Goal: Communication & Community: Participate in discussion

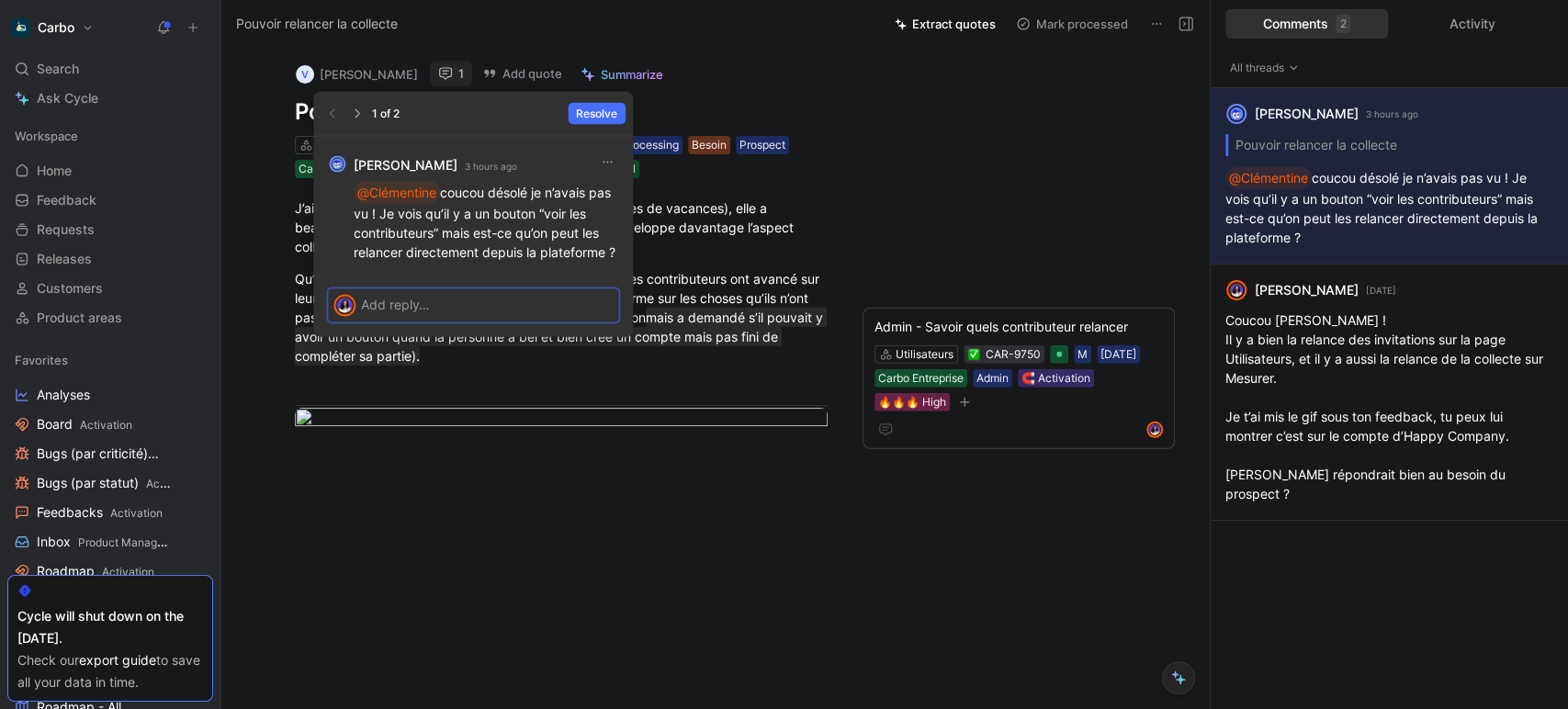
click at [406, 298] on p at bounding box center [487, 305] width 252 height 20
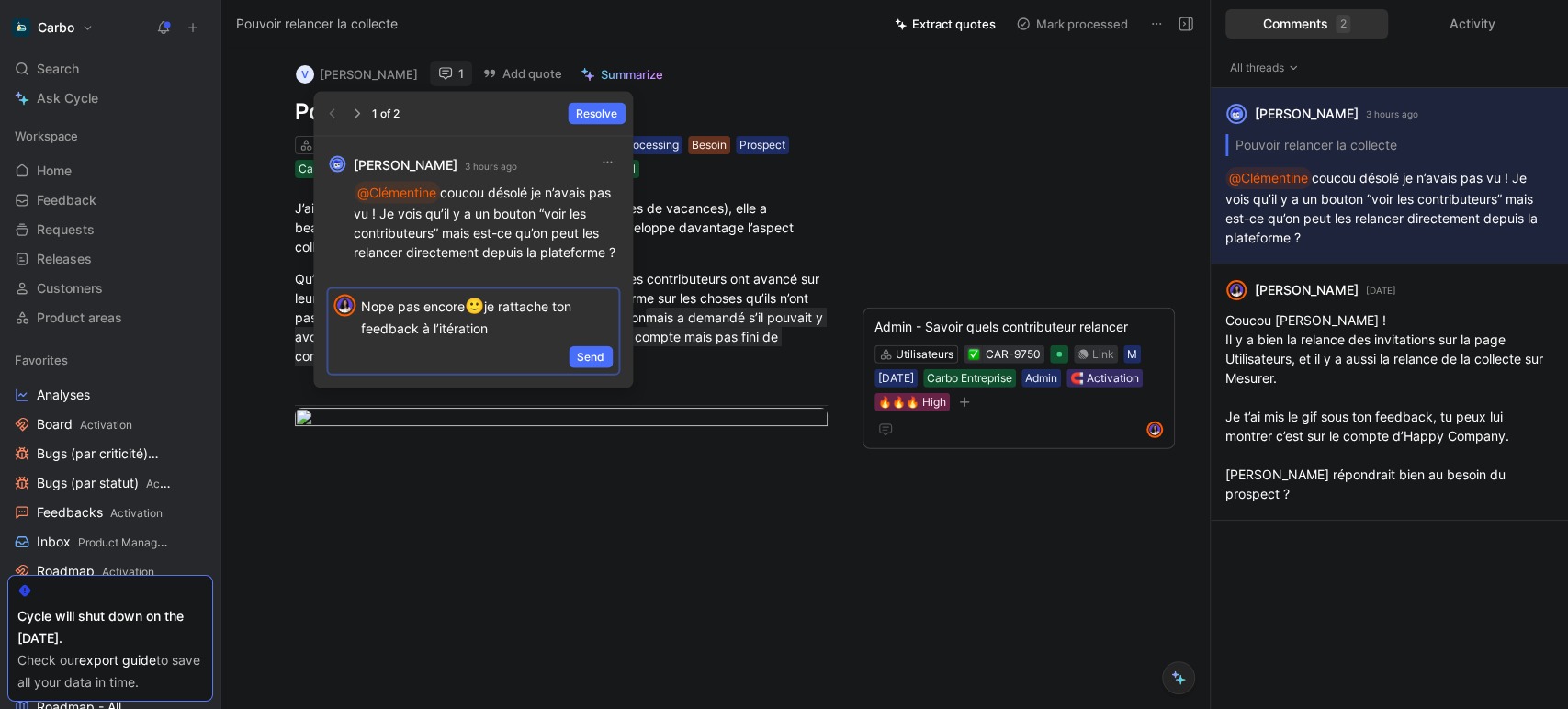
click at [592, 355] on span "Send" at bounding box center [590, 356] width 28 height 19
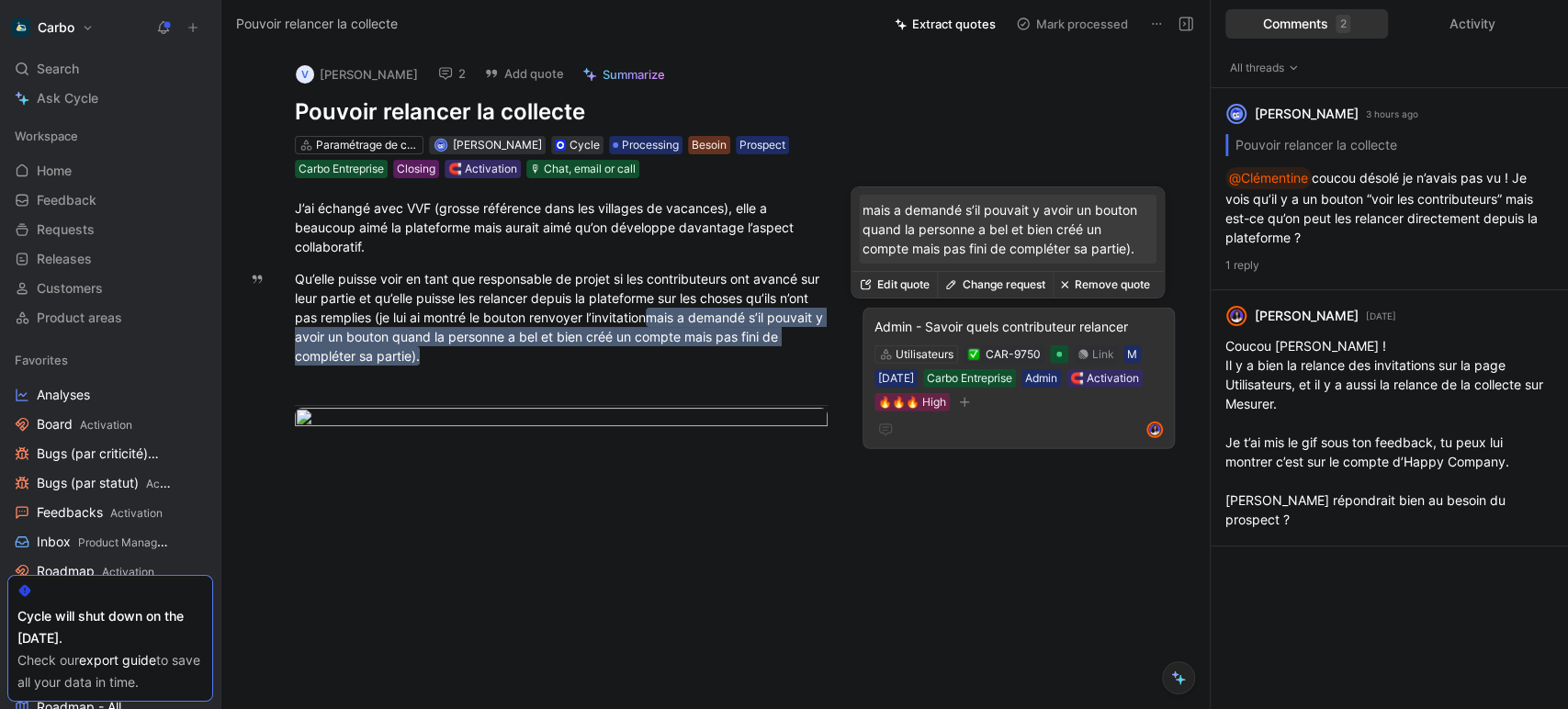
click at [995, 284] on button "Change request" at bounding box center [995, 284] width 116 height 26
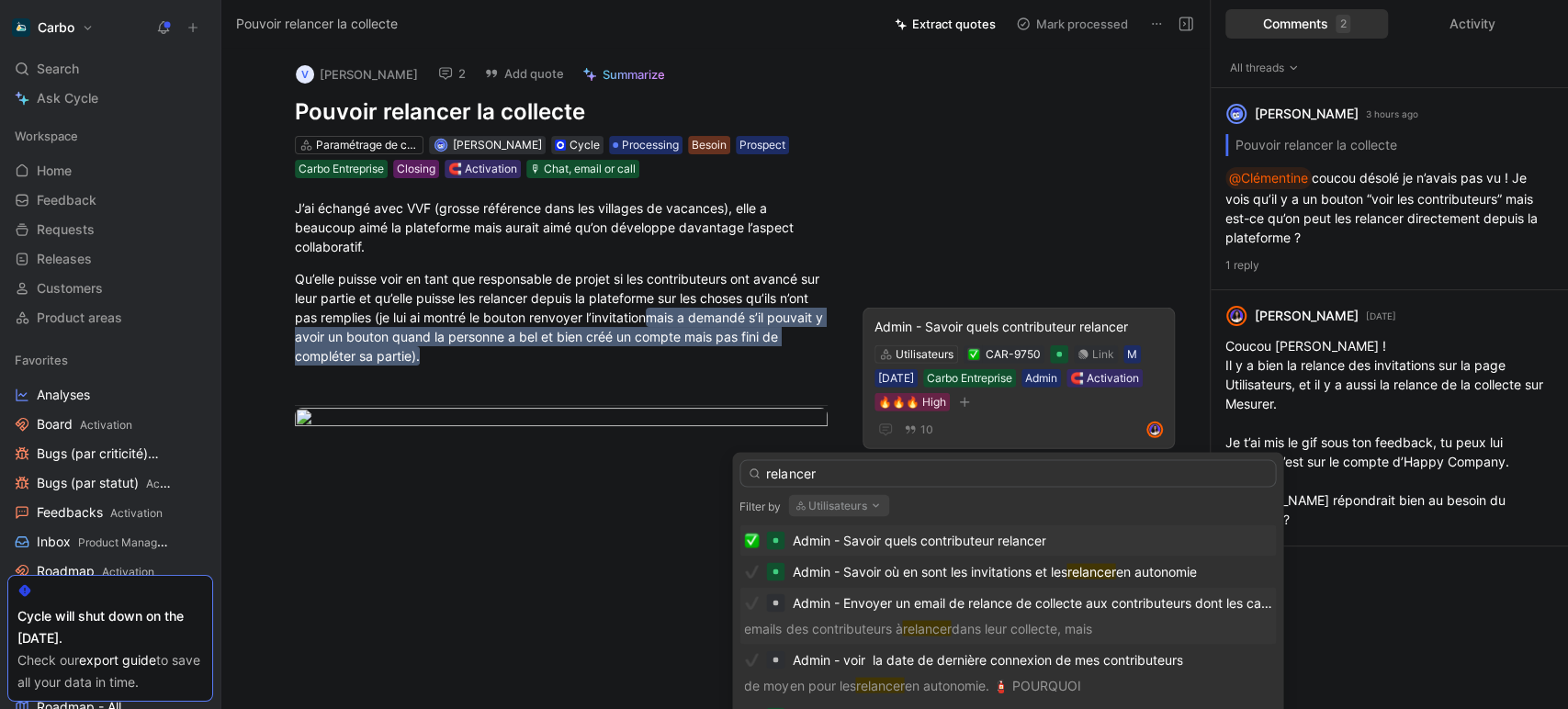
scroll to position [2, 0]
type input "relancer"
click at [845, 505] on button "Utilisateurs" at bounding box center [838, 504] width 101 height 22
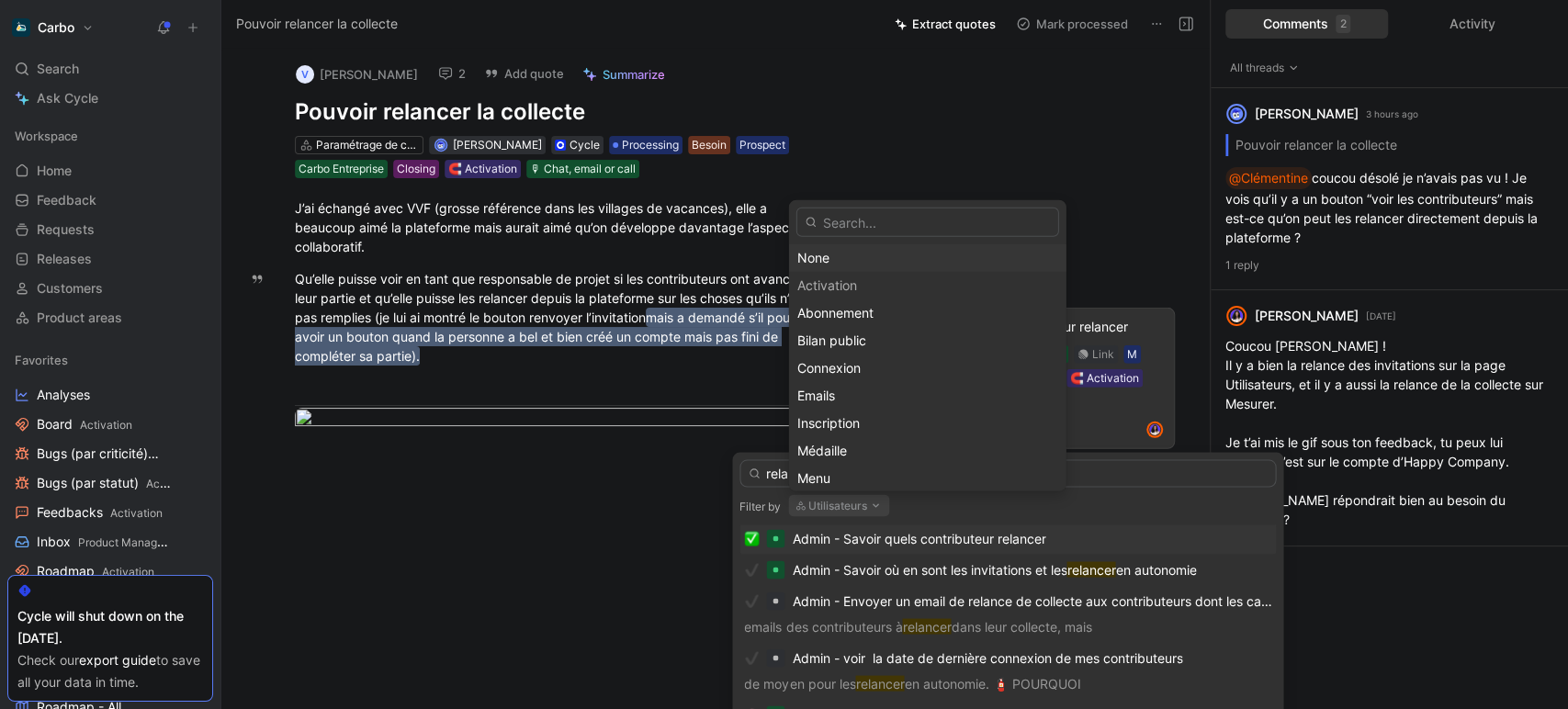
click at [874, 256] on div "None" at bounding box center [928, 258] width 261 height 22
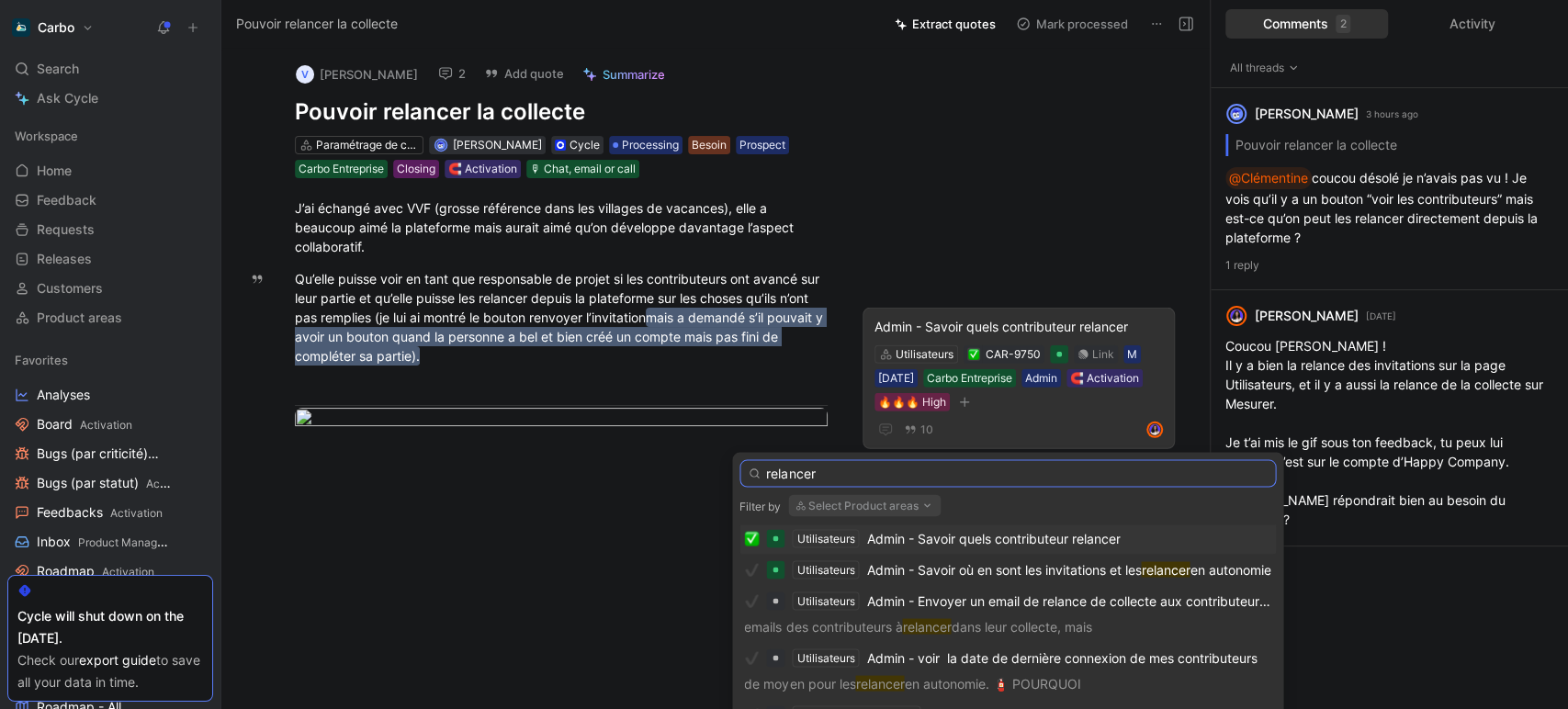
click at [917, 471] on input "relancer" at bounding box center [1007, 473] width 536 height 28
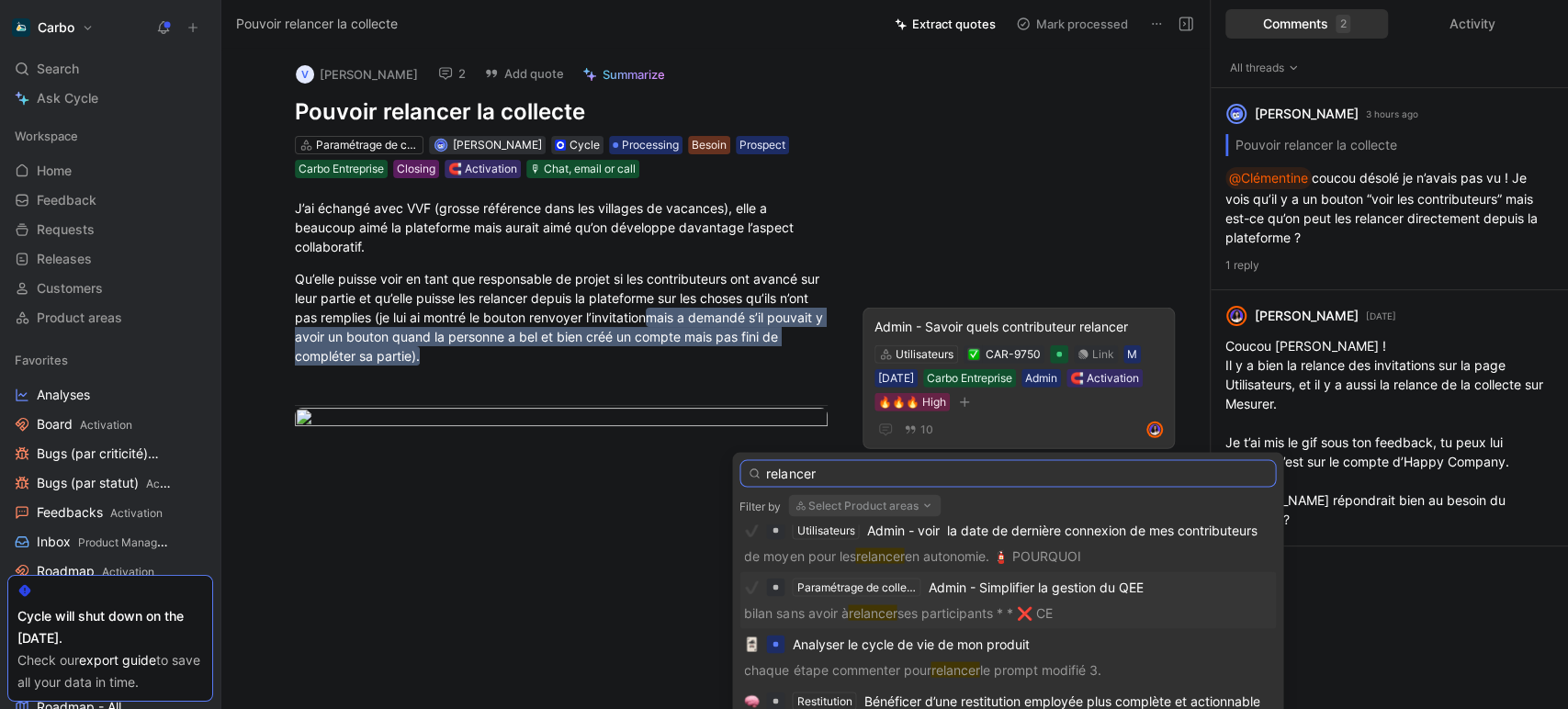
scroll to position [0, 0]
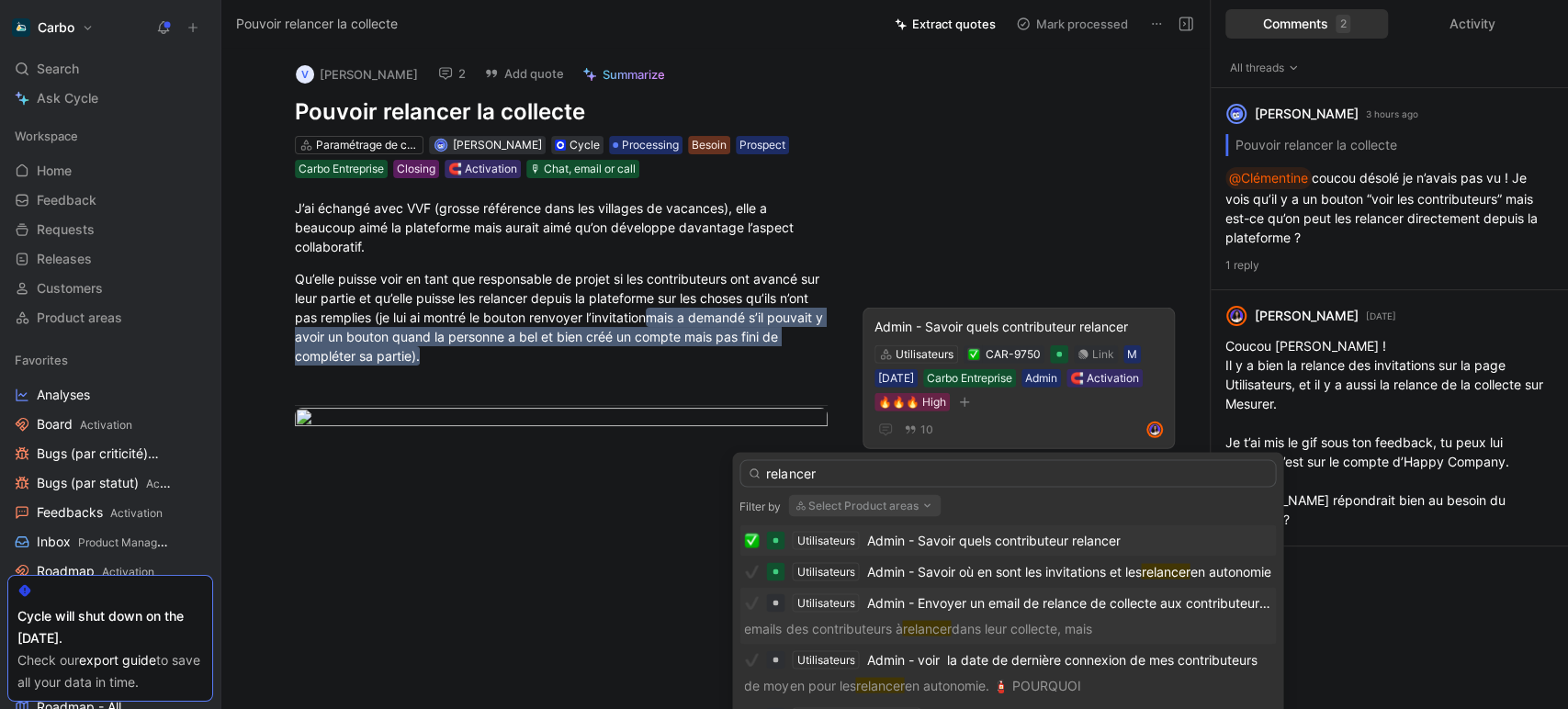
click at [922, 601] on span "Admin - Envoyer un email de relance de collecte aux contributeurs dont les caté…" at bounding box center [1177, 602] width 623 height 16
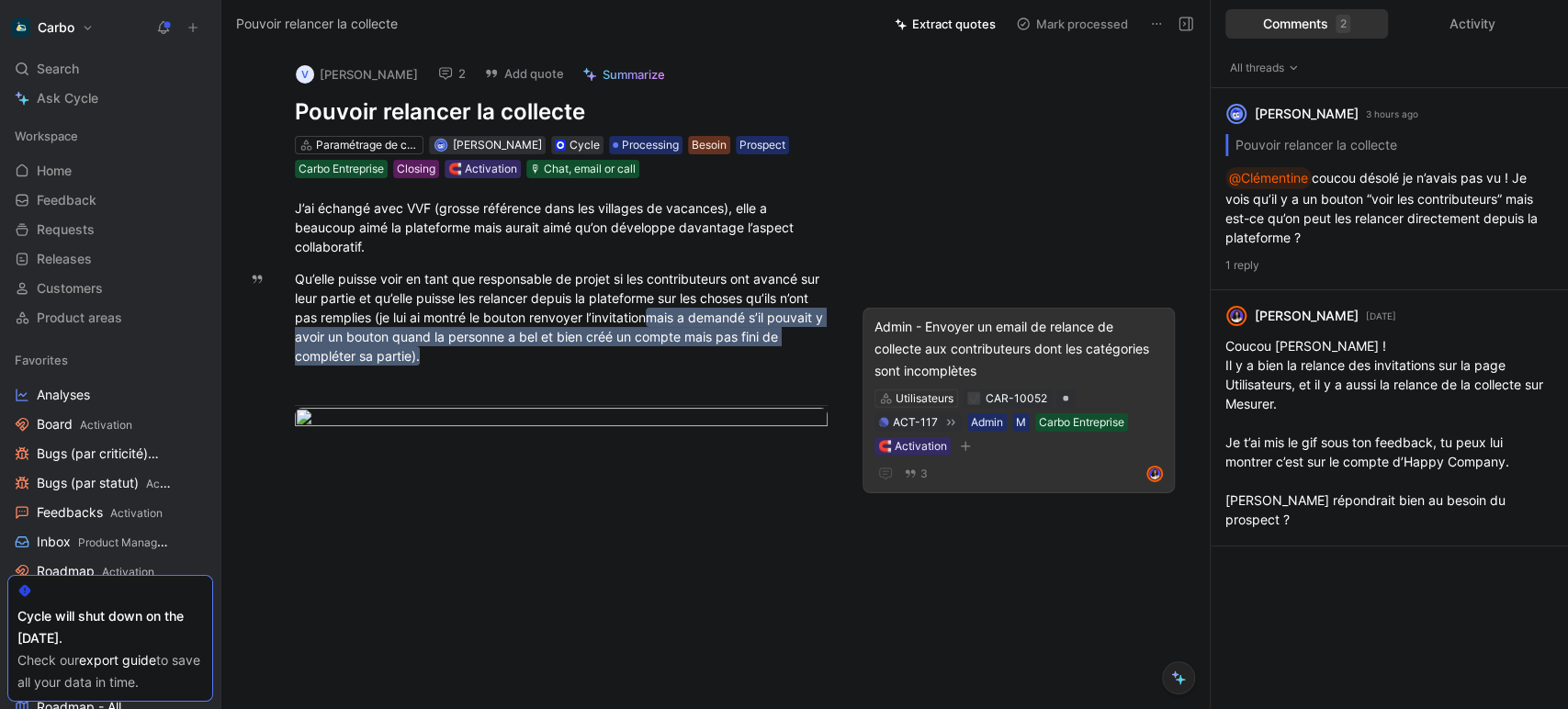
click at [978, 341] on div "Admin - Envoyer un email de relance de collecte aux contributeurs dont les caté…" at bounding box center [1018, 348] width 288 height 66
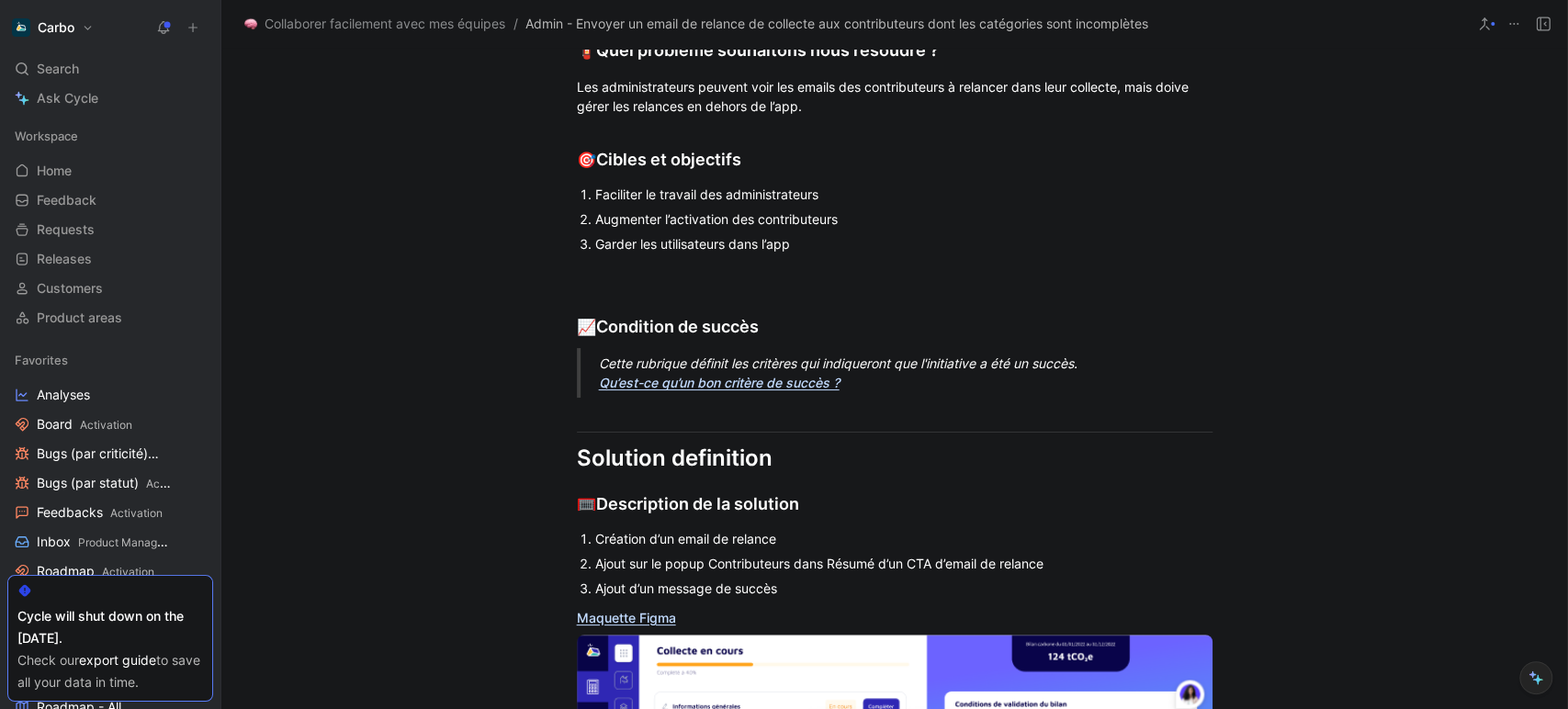
scroll to position [808, 0]
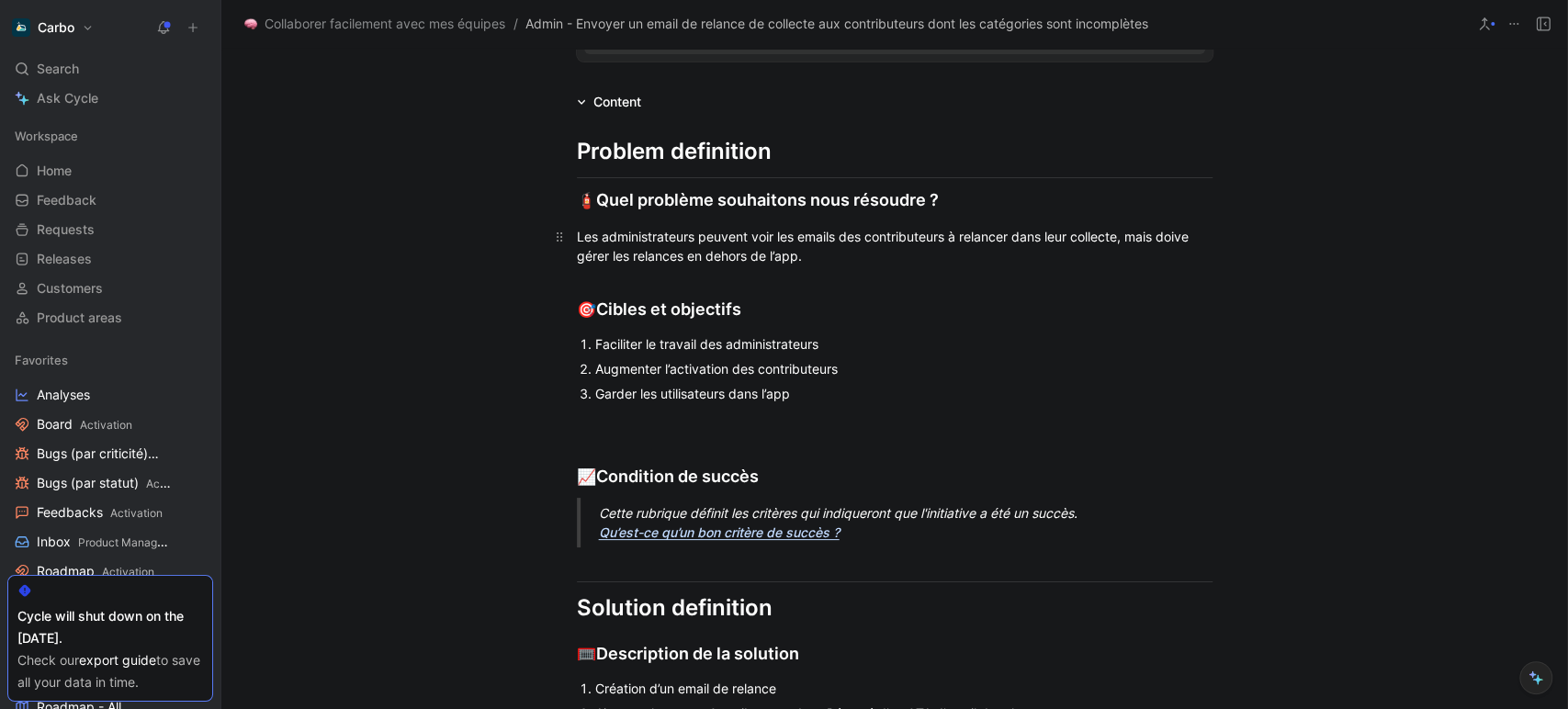
click at [1191, 238] on div "Les administrateurs peuvent voir les emails des contributeurs à relancer dans l…" at bounding box center [894, 246] width 635 height 38
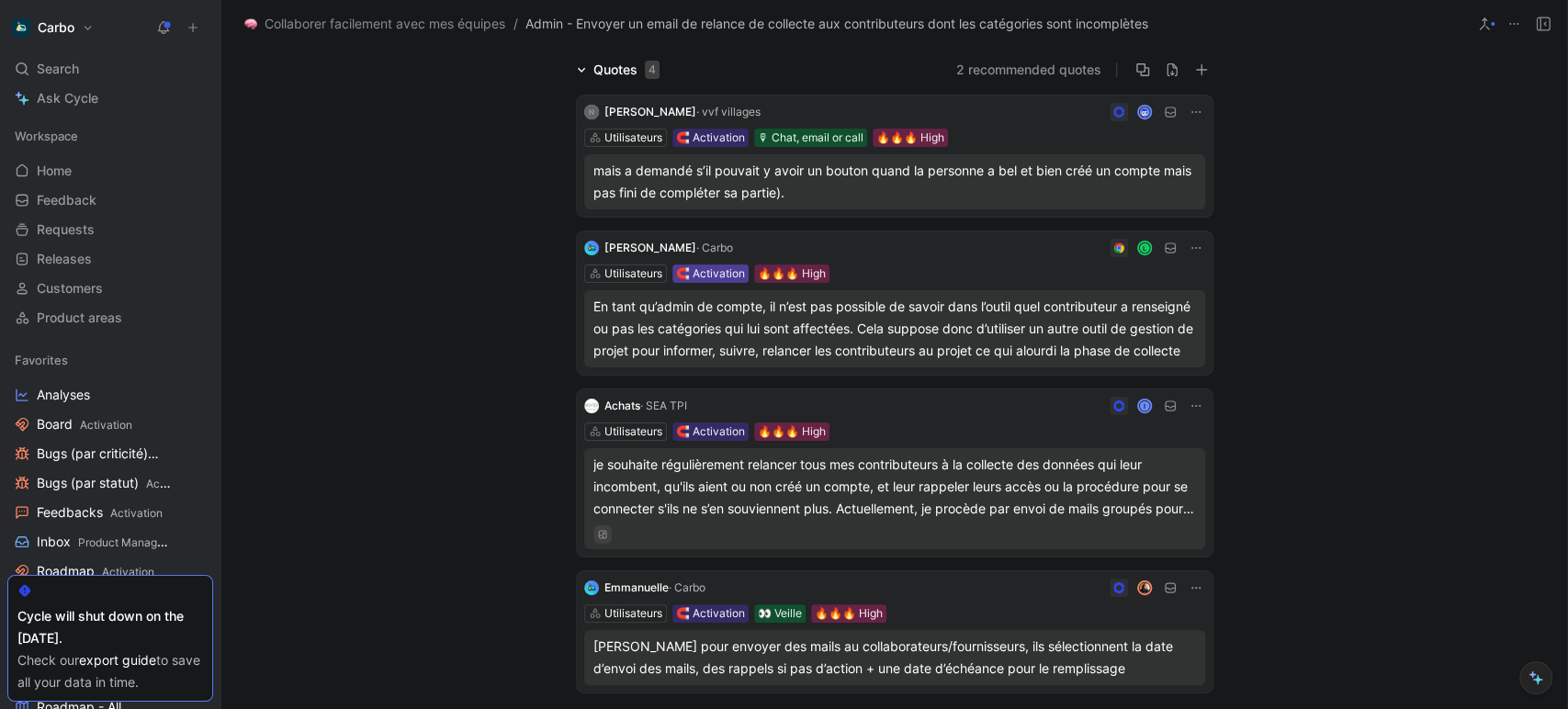
scroll to position [0, 0]
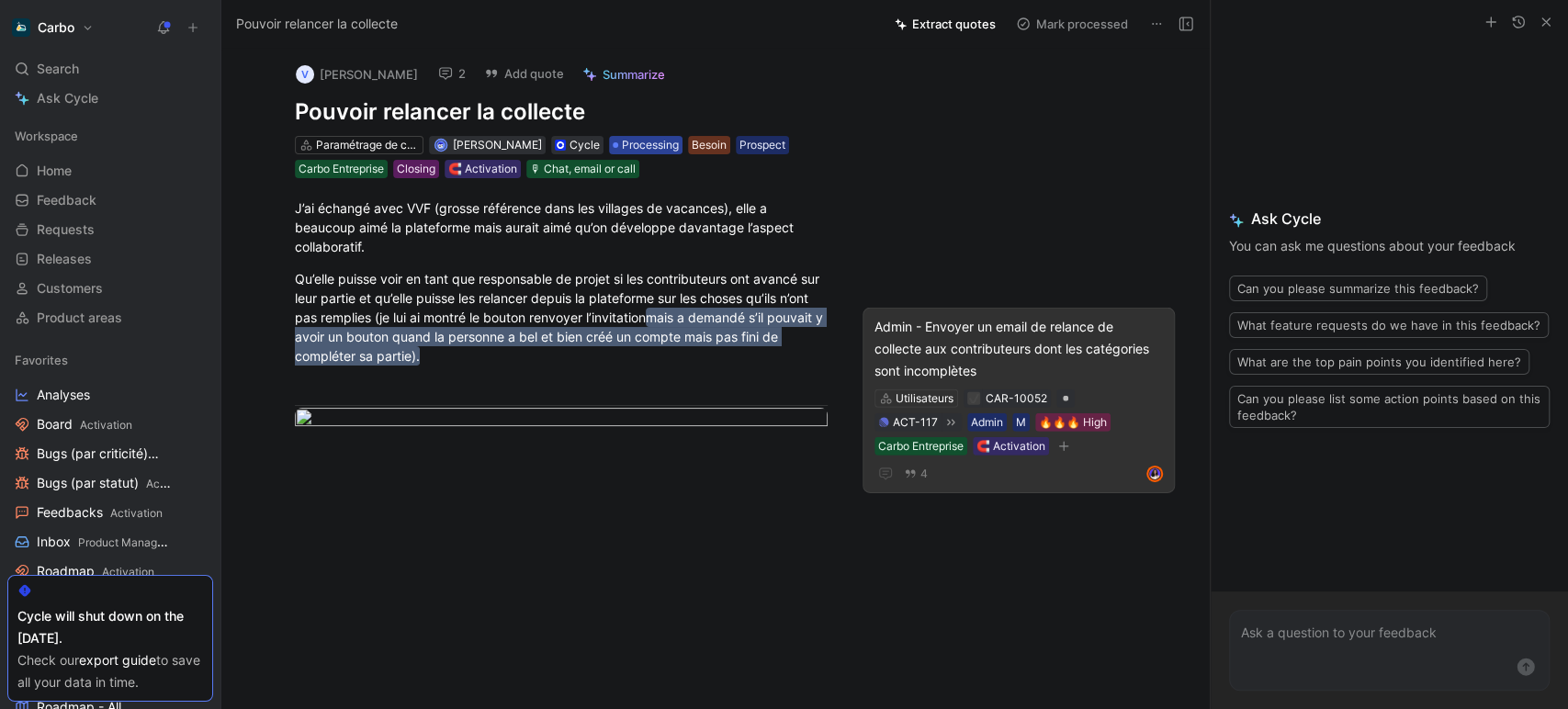
click at [633, 145] on span "Processing" at bounding box center [650, 145] width 57 height 19
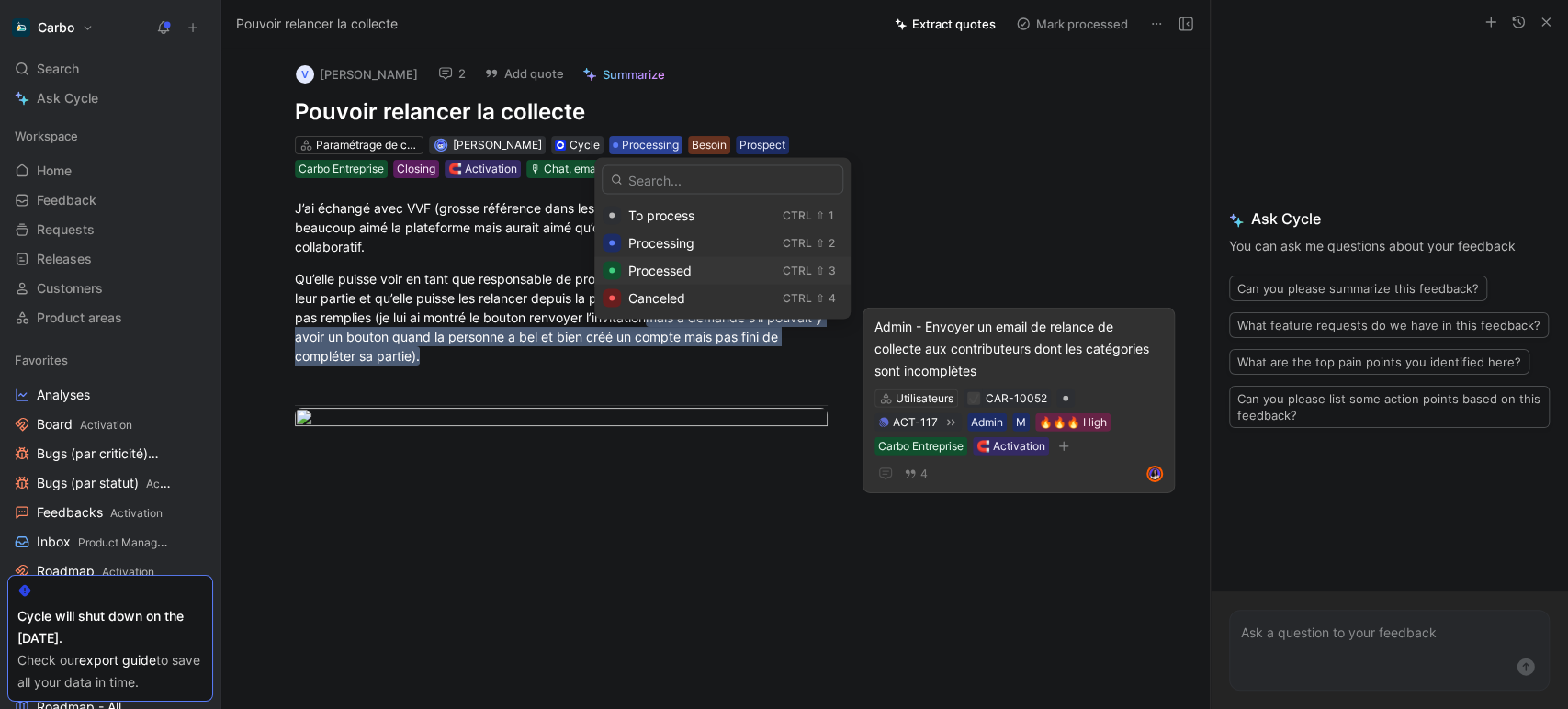
click at [686, 265] on span "Processed" at bounding box center [660, 270] width 63 height 16
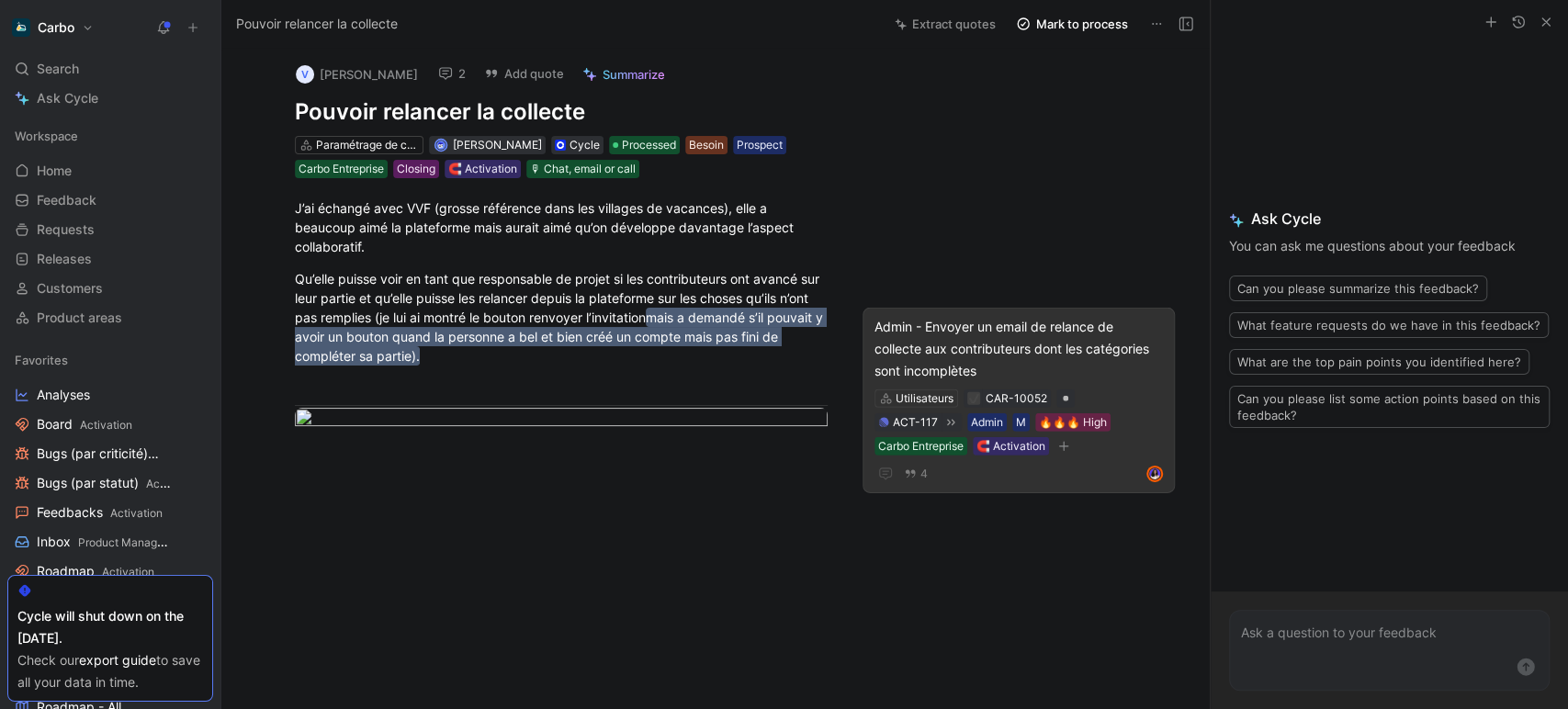
click at [161, 28] on icon at bounding box center [163, 28] width 15 height 15
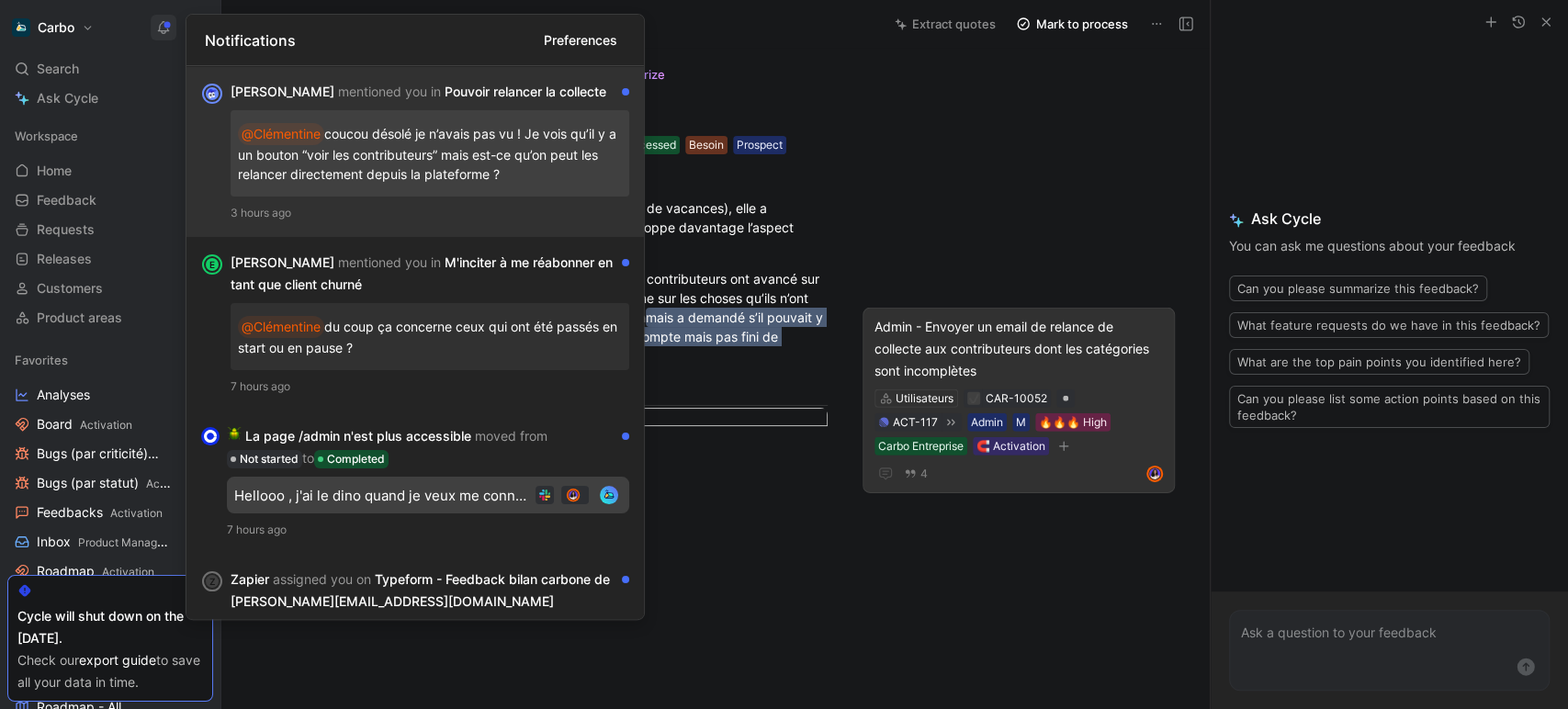
click at [461, 225] on div "[PERSON_NAME] mentioned you in Pouvoir relancer la collecte @[PERSON_NAME] déso…" at bounding box center [415, 151] width 457 height 171
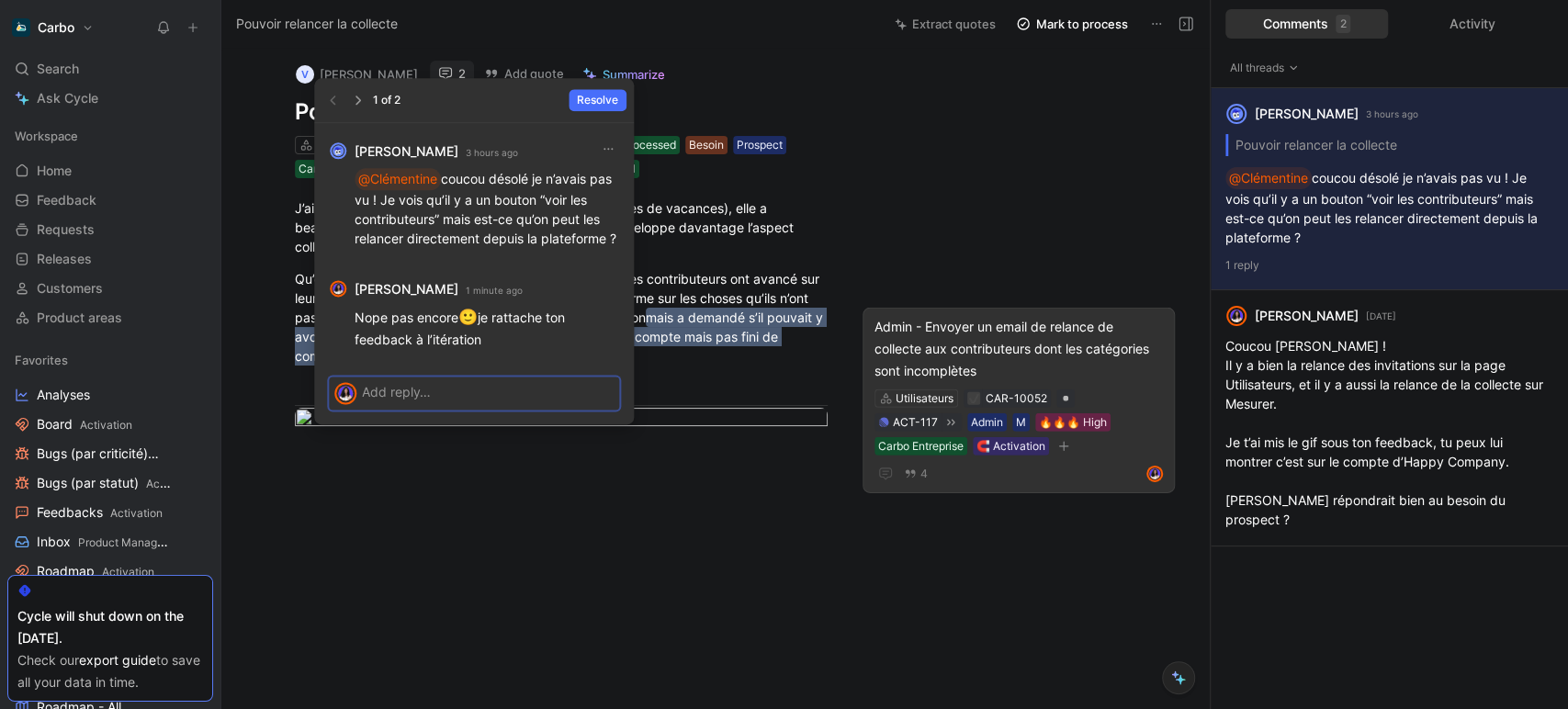
scroll to position [13, 0]
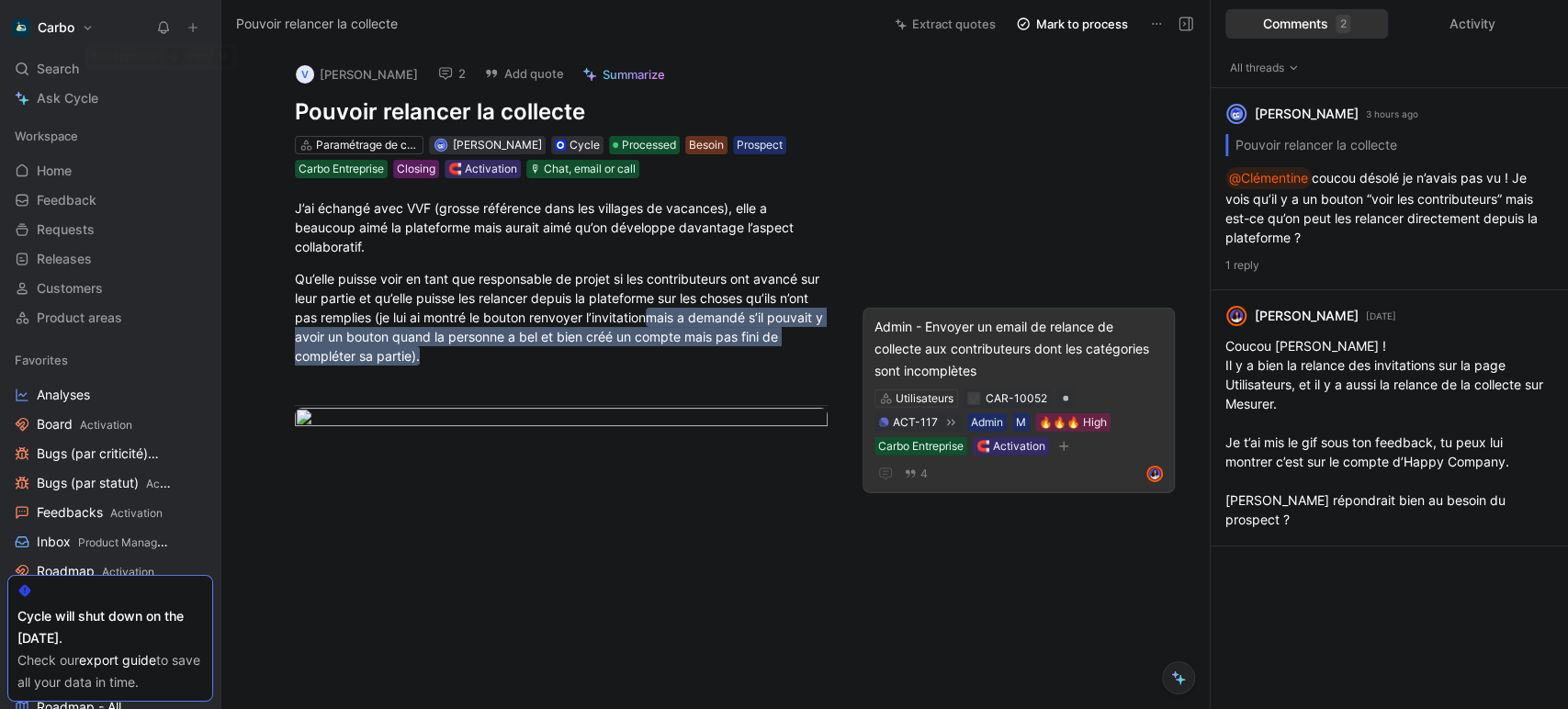
click at [161, 28] on icon at bounding box center [163, 28] width 15 height 15
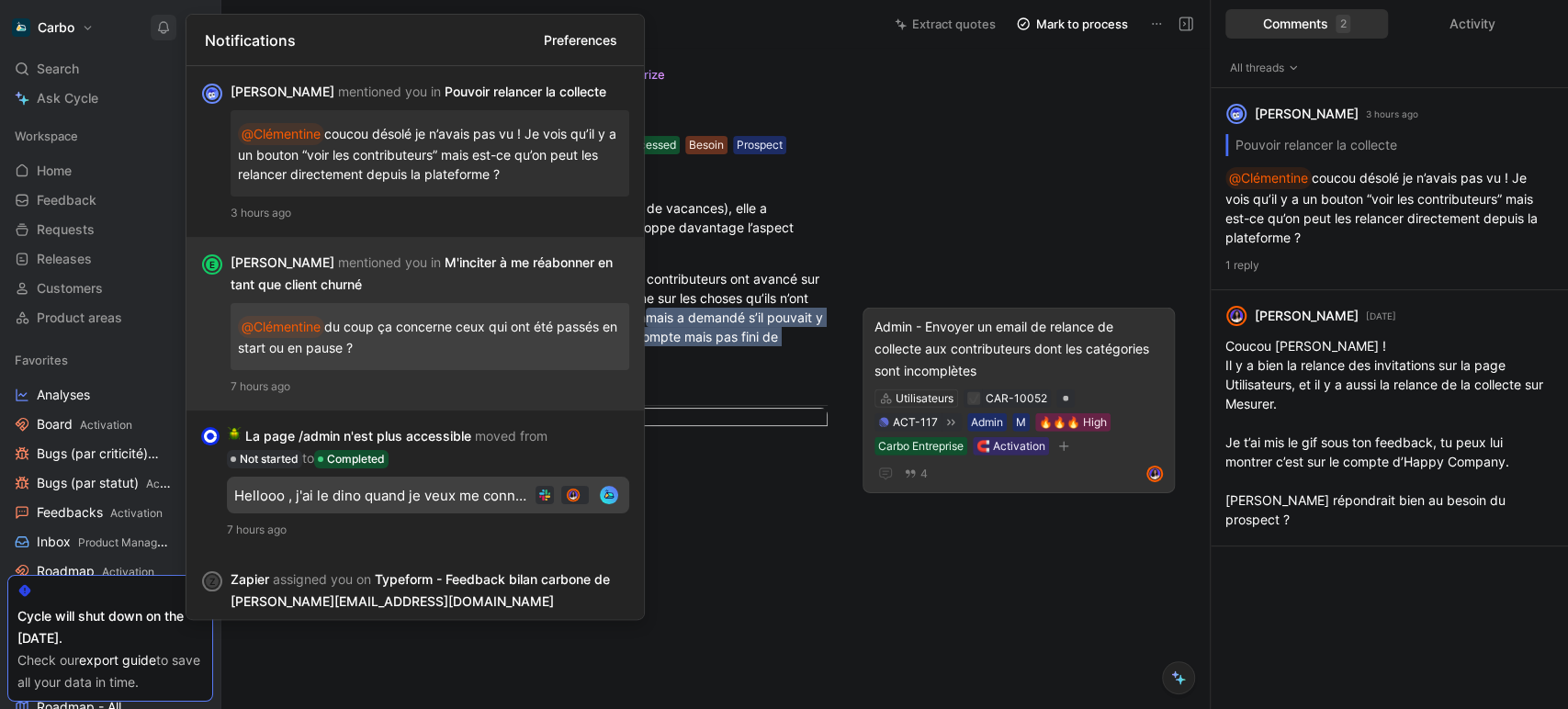
click at [417, 301] on div "[PERSON_NAME] mentioned you in M'inciter à me réabonner en tant que client chur…" at bounding box center [429, 324] width 398 height 145
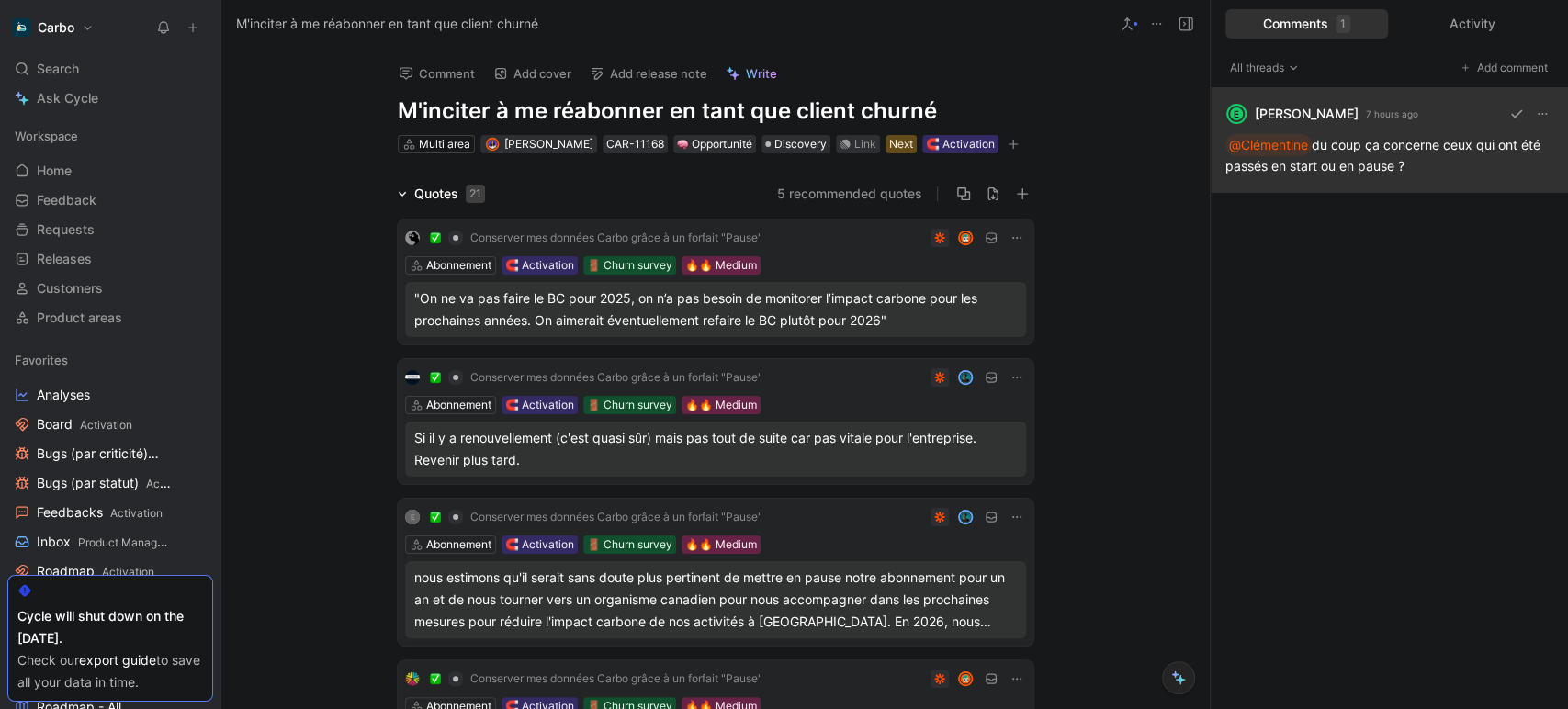
click at [1366, 170] on div "E [PERSON_NAME] 7 hours ago @[PERSON_NAME] du coup ça concerne ceux qui ont été…" at bounding box center [1389, 141] width 357 height 104
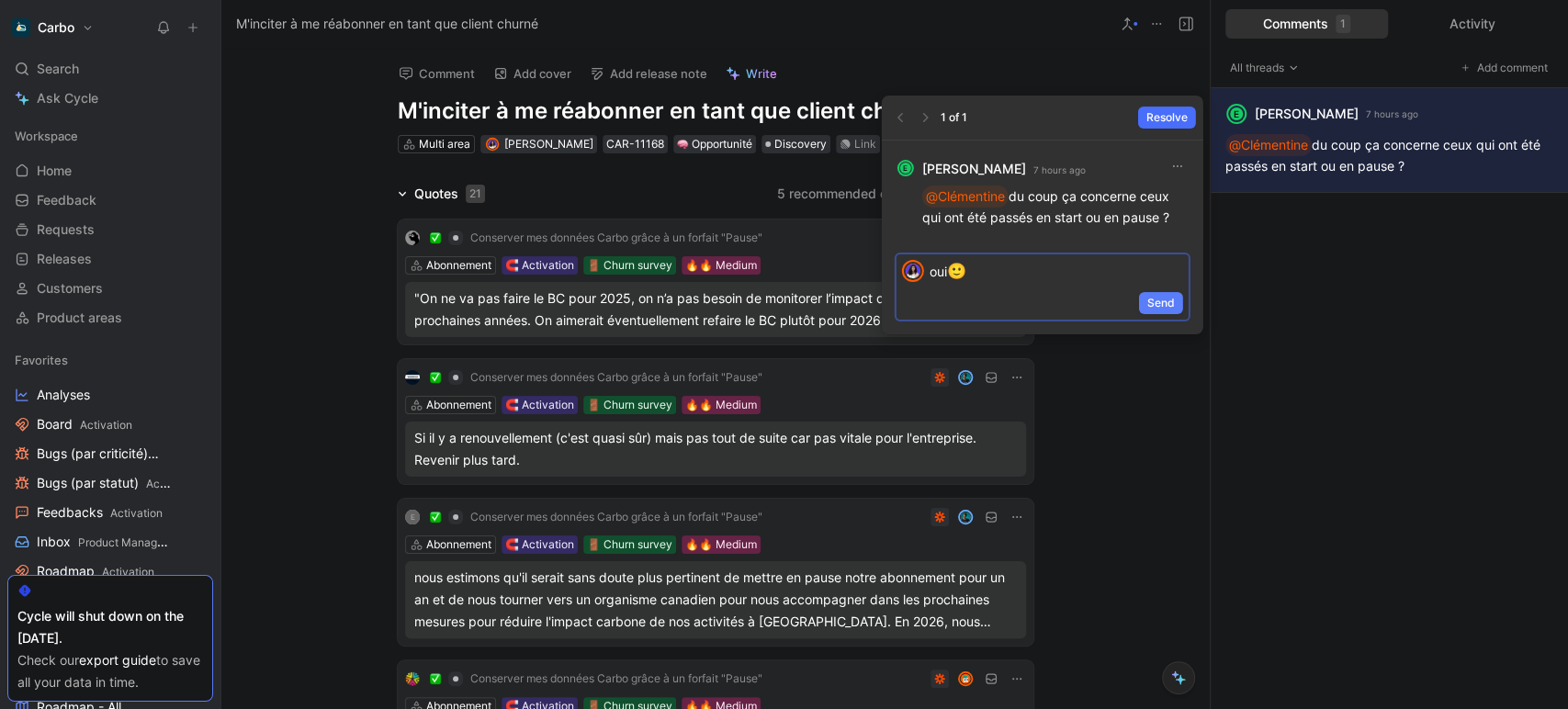
click at [1172, 303] on span "Send" at bounding box center [1161, 303] width 28 height 19
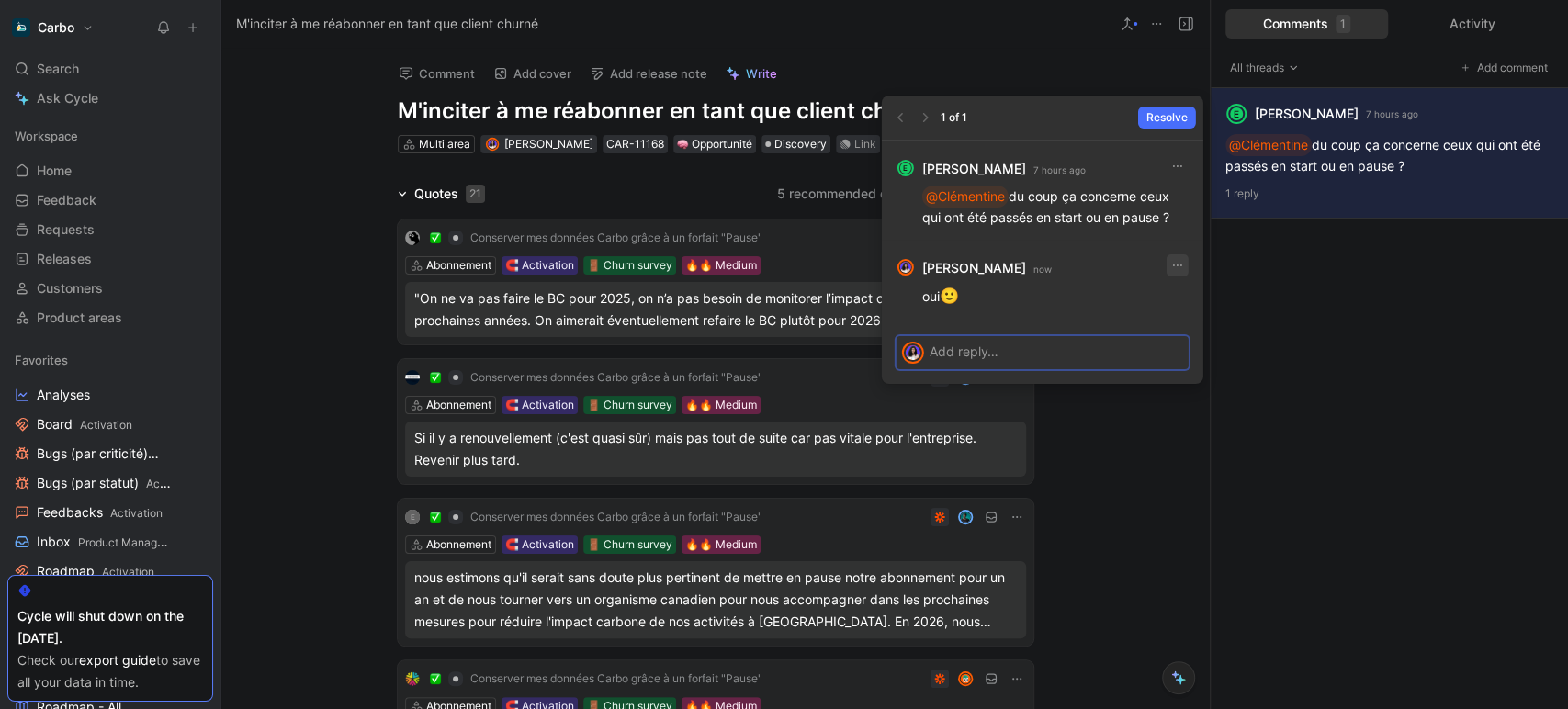
click at [1173, 265] on use "button" at bounding box center [1176, 266] width 9 height 2
click at [1161, 303] on span "Edit" at bounding box center [1155, 305] width 23 height 16
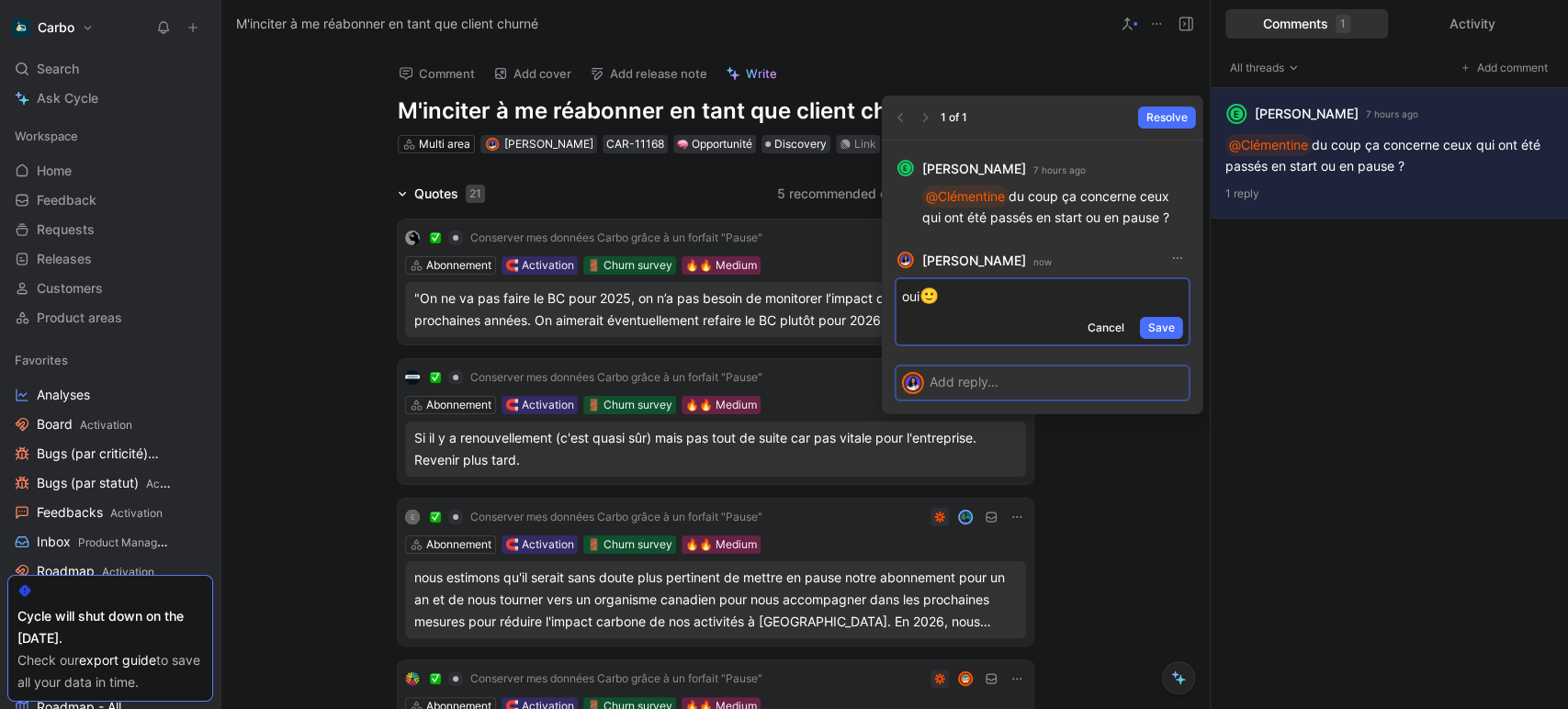
click at [904, 292] on p "oui 🙂" at bounding box center [1043, 296] width 281 height 24
click at [1154, 330] on span "Save" at bounding box center [1161, 327] width 27 height 19
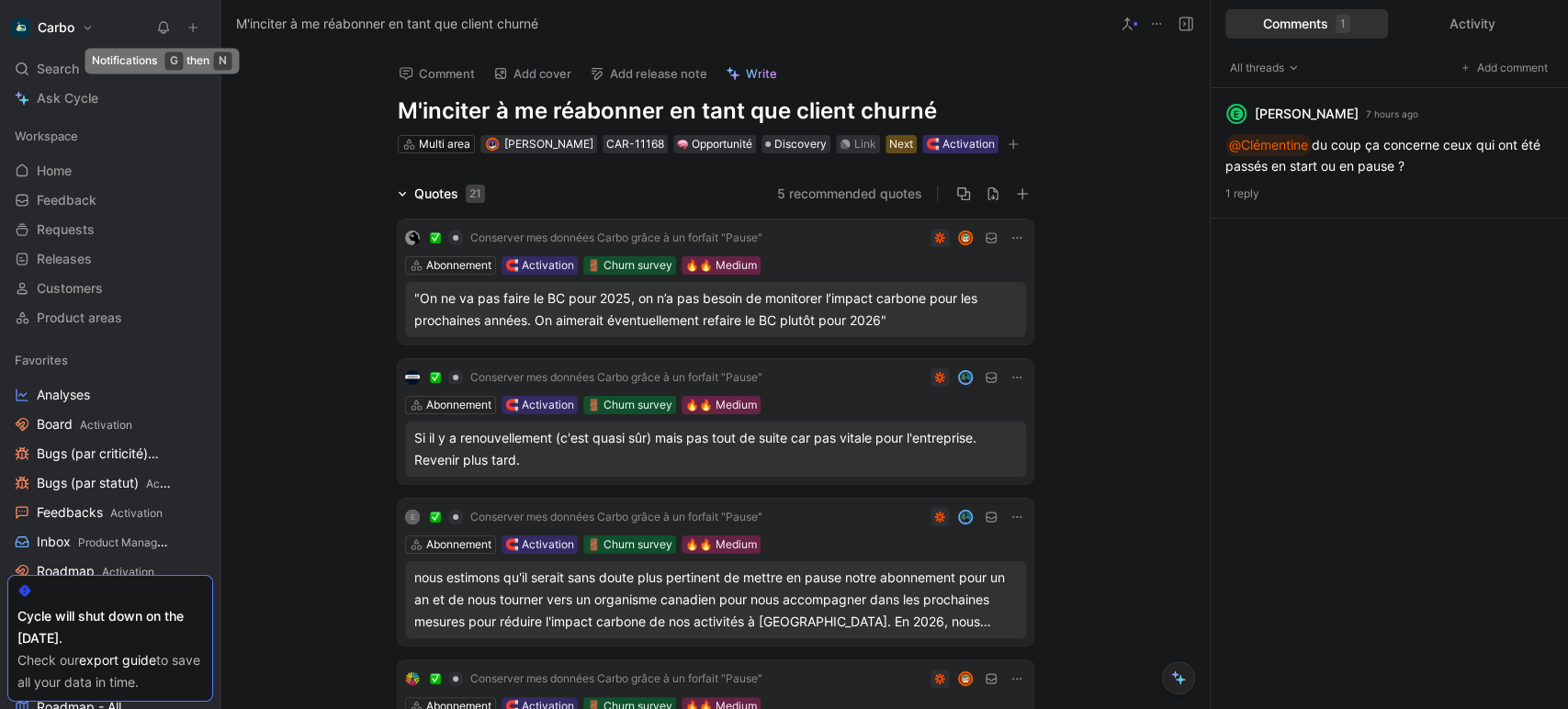
click at [161, 25] on icon at bounding box center [163, 28] width 15 height 15
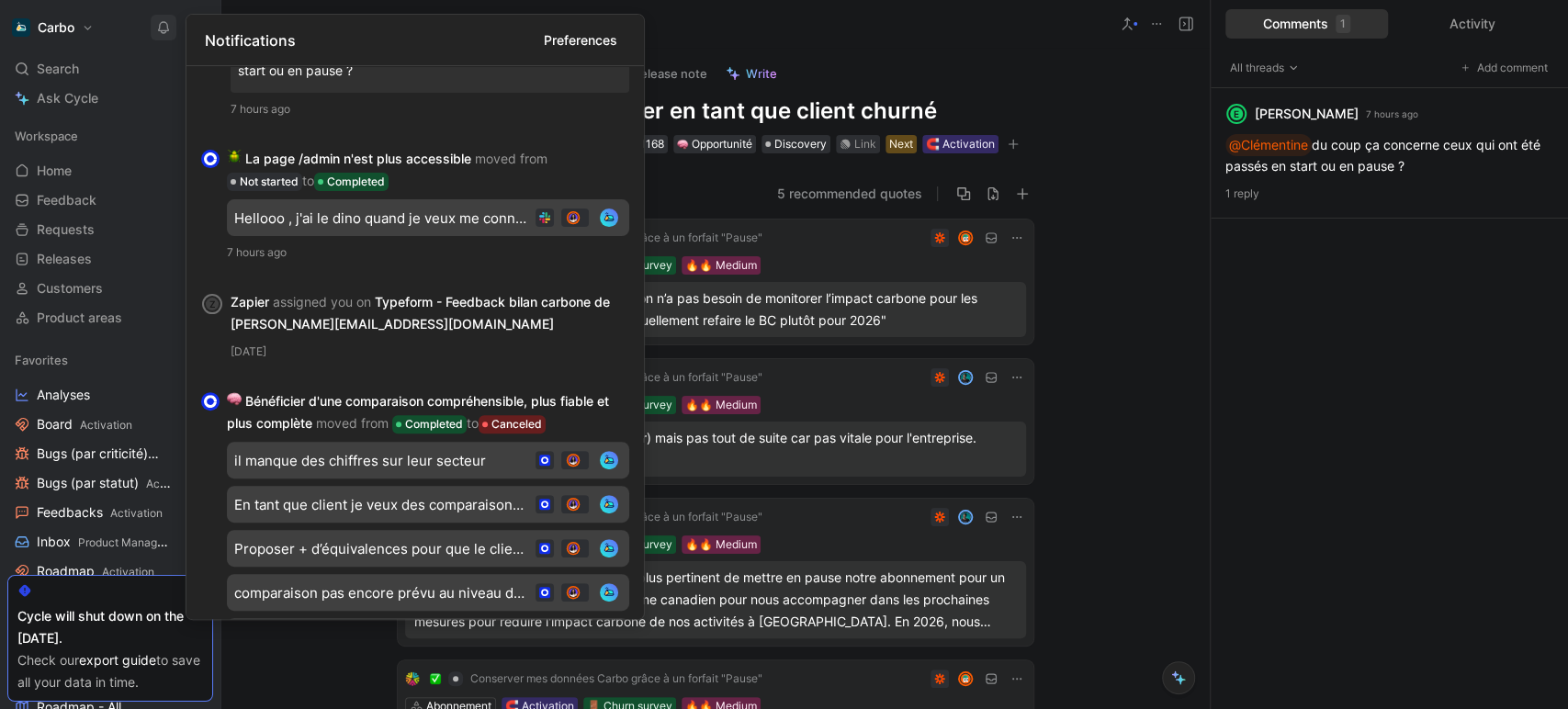
scroll to position [279, 0]
